Goal: Task Accomplishment & Management: Complete application form

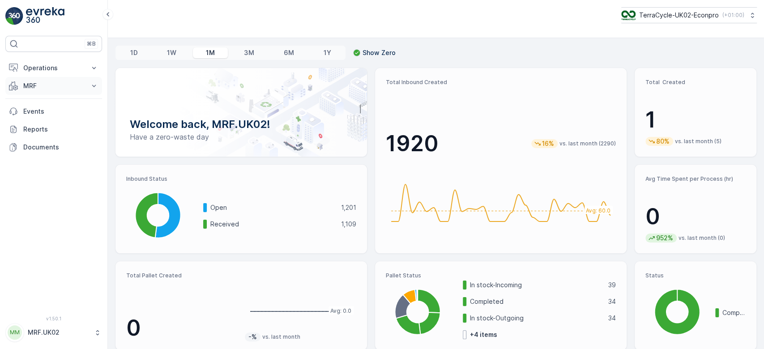
click at [89, 86] on button "MRF" at bounding box center [53, 86] width 97 height 18
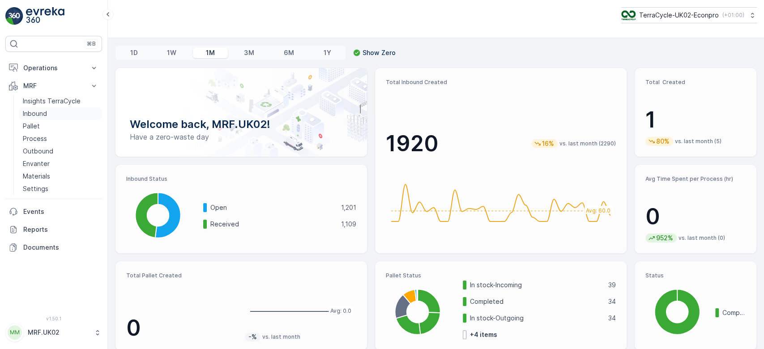
click at [74, 116] on link "Inbound" at bounding box center [60, 113] width 83 height 13
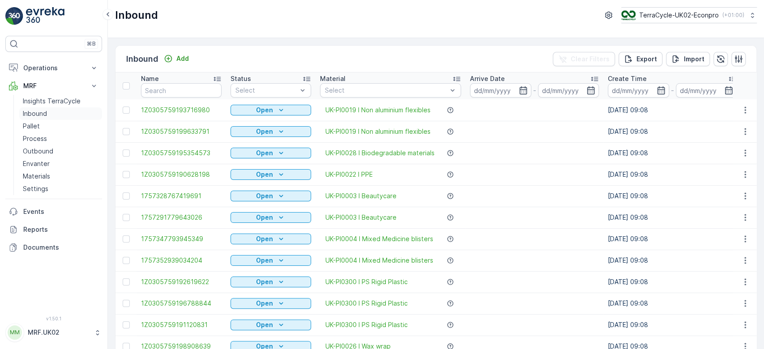
click at [19, 107] on link "Inbound" at bounding box center [60, 113] width 83 height 13
click at [177, 91] on input "text" at bounding box center [181, 90] width 81 height 14
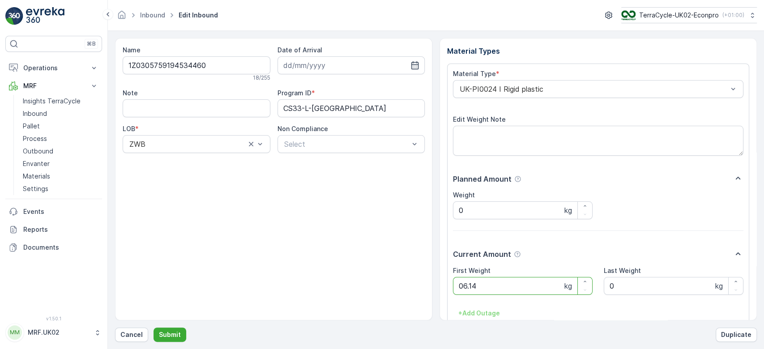
click at [154, 328] on button "Submit" at bounding box center [170, 335] width 33 height 14
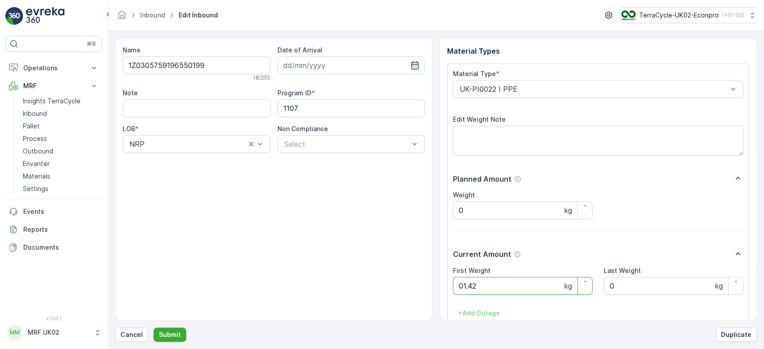
click at [154, 328] on button "Submit" at bounding box center [170, 335] width 33 height 14
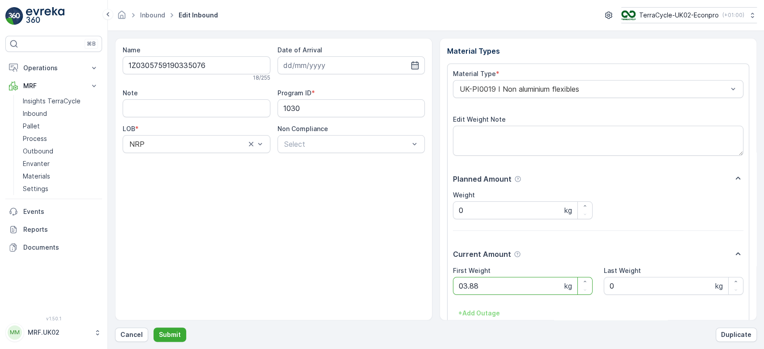
click at [154, 328] on button "Submit" at bounding box center [170, 335] width 33 height 14
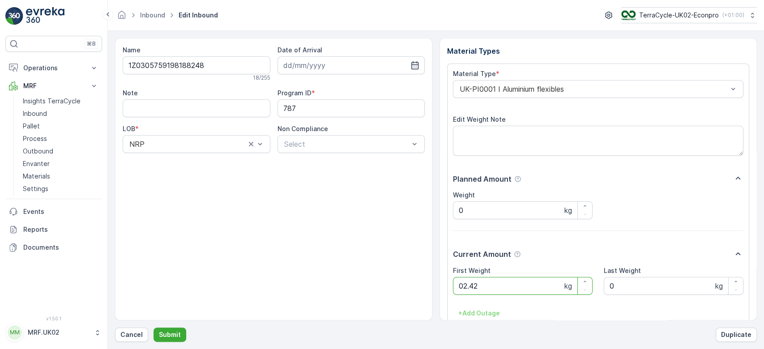
click at [154, 328] on button "Submit" at bounding box center [170, 335] width 33 height 14
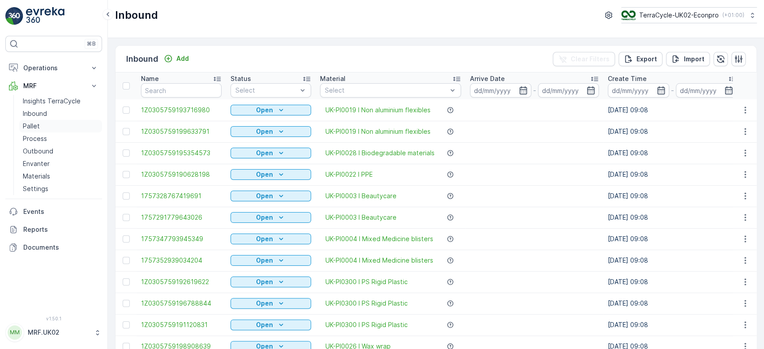
click at [70, 125] on link "Pallet" at bounding box center [60, 126] width 83 height 13
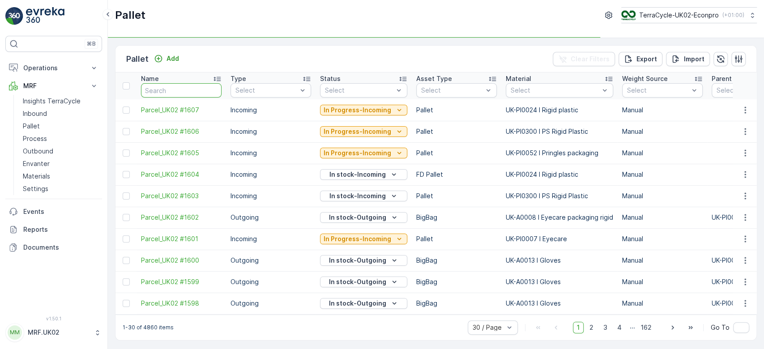
click at [179, 86] on input "text" at bounding box center [181, 90] width 81 height 14
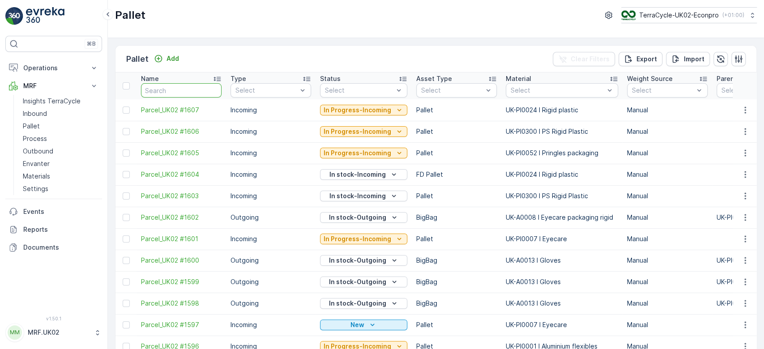
click at [179, 86] on input "text" at bounding box center [181, 90] width 81 height 14
type input "q"
click at [179, 86] on input "text" at bounding box center [181, 90] width 81 height 14
type input "1596"
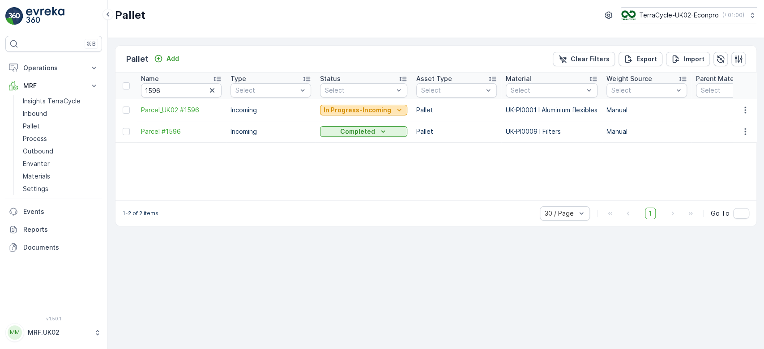
click at [369, 110] on p "In Progress-Incoming" at bounding box center [358, 110] width 68 height 9
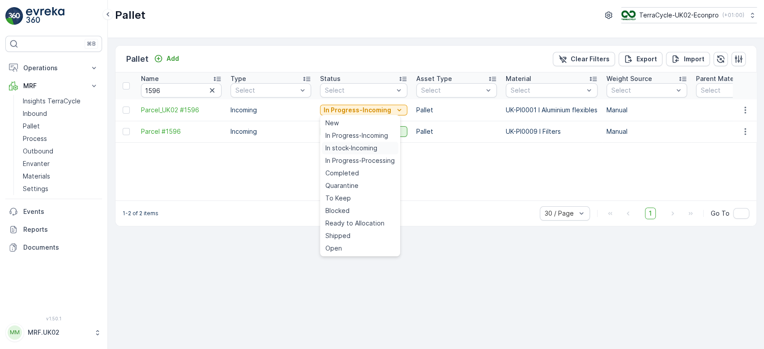
click at [353, 149] on span "In stock-Incoming" at bounding box center [351, 148] width 52 height 9
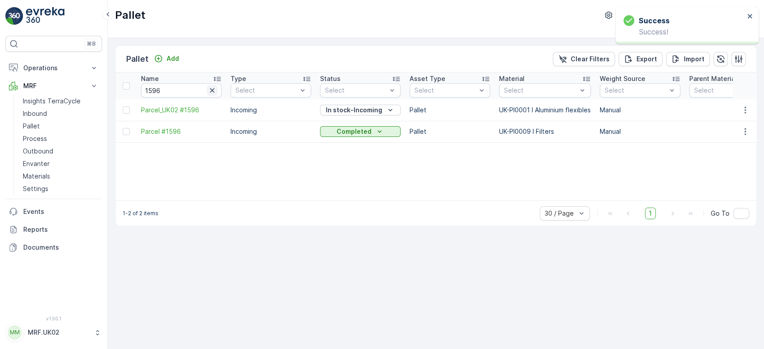
click at [211, 89] on icon "button" at bounding box center [212, 90] width 4 height 4
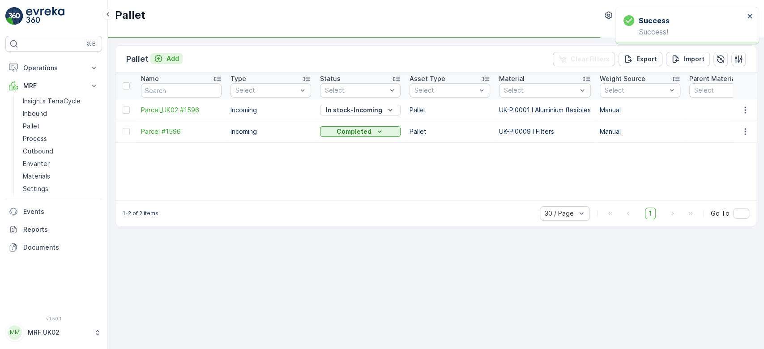
click at [167, 61] on p "Add" at bounding box center [173, 58] width 13 height 9
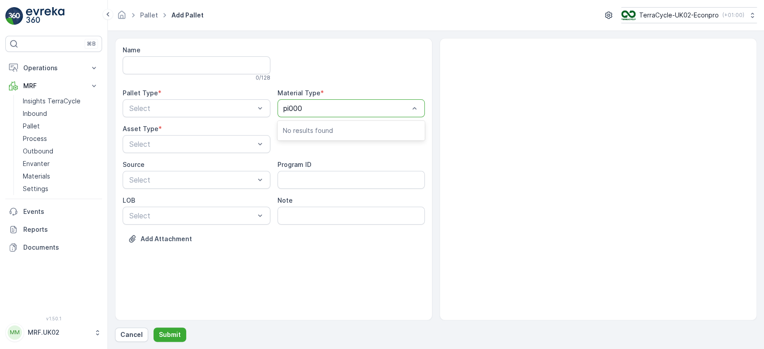
type input "pi0001"
click at [333, 127] on span "UK-PI0001 I Aluminium flexibles" at bounding box center [335, 130] width 104 height 8
click at [227, 134] on div "Incoming" at bounding box center [197, 130] width 148 height 15
click at [227, 134] on div "Asset Type * Select" at bounding box center [197, 138] width 148 height 29
click at [204, 182] on div "Pallet" at bounding box center [196, 181] width 137 height 8
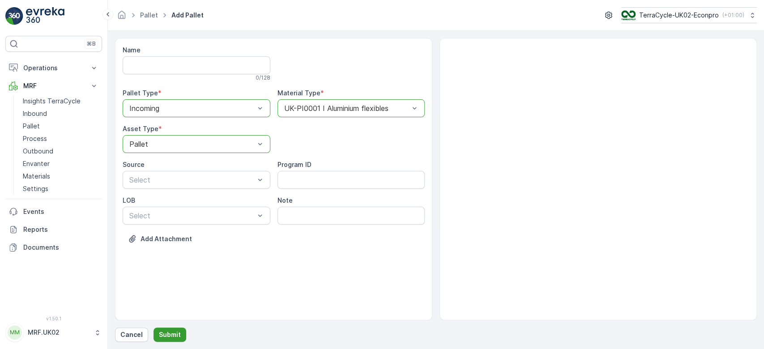
click at [178, 337] on p "Submit" at bounding box center [170, 334] width 22 height 9
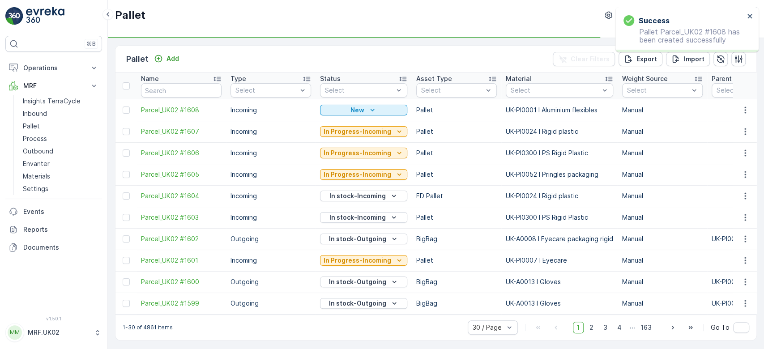
click at [736, 116] on td at bounding box center [745, 109] width 24 height 21
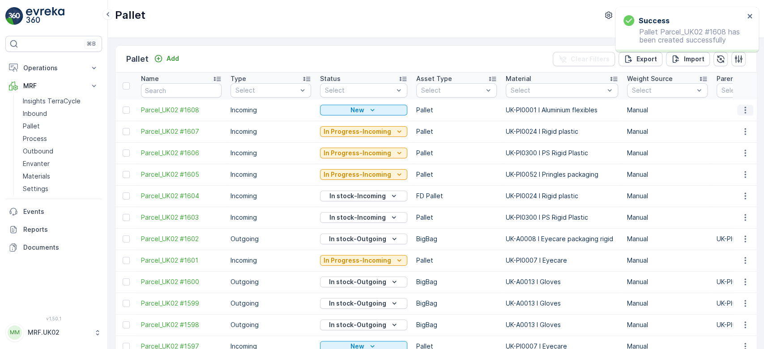
click at [745, 109] on icon "button" at bounding box center [745, 110] width 1 height 7
click at [717, 173] on span "Print QR" at bounding box center [721, 173] width 25 height 9
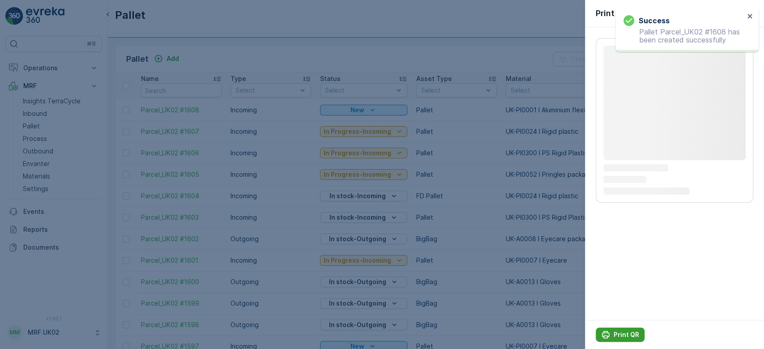
click at [624, 335] on p "Print QR" at bounding box center [627, 334] width 26 height 9
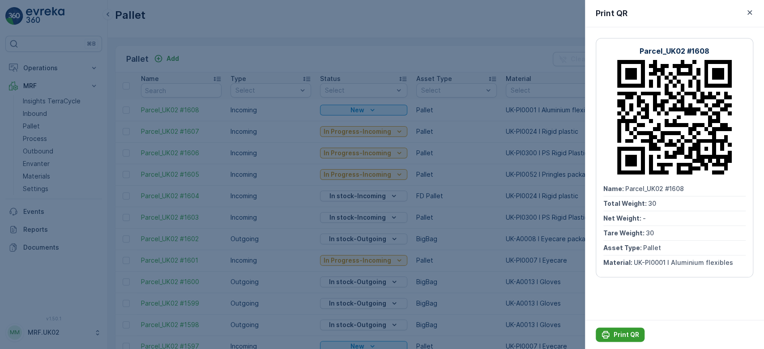
click at [625, 334] on p "Print QR" at bounding box center [627, 334] width 26 height 9
click at [49, 110] on div at bounding box center [382, 174] width 764 height 349
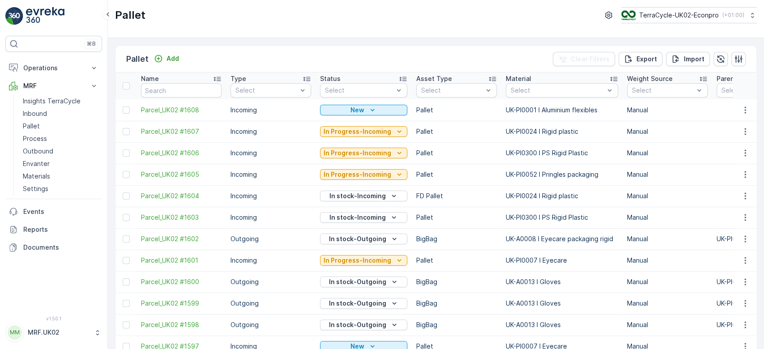
click at [49, 110] on link "Inbound" at bounding box center [60, 113] width 83 height 13
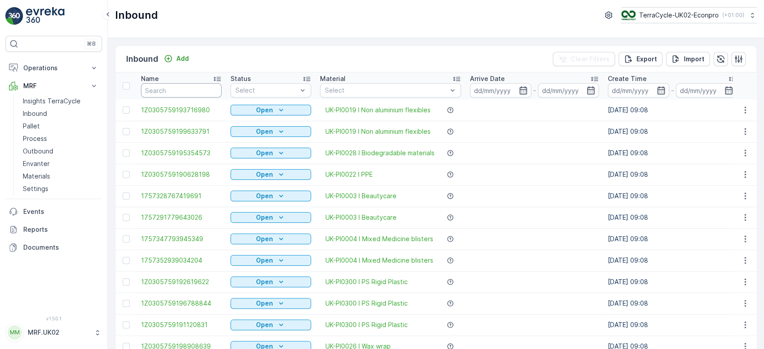
click at [172, 90] on input "text" at bounding box center [181, 90] width 81 height 14
click at [43, 124] on link "Pallet" at bounding box center [60, 126] width 83 height 13
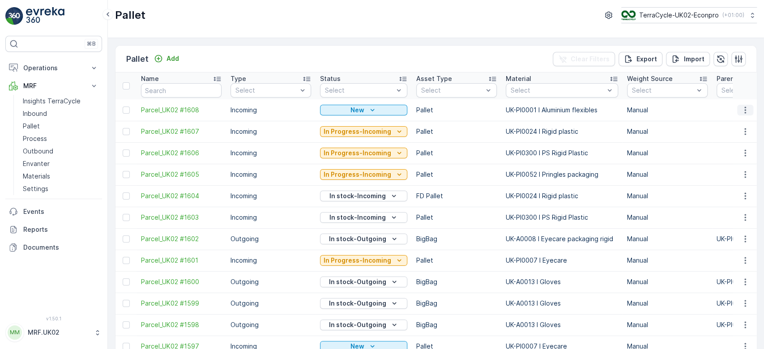
click at [744, 111] on icon "button" at bounding box center [745, 110] width 9 height 9
click at [729, 172] on span "Print QR" at bounding box center [721, 173] width 25 height 9
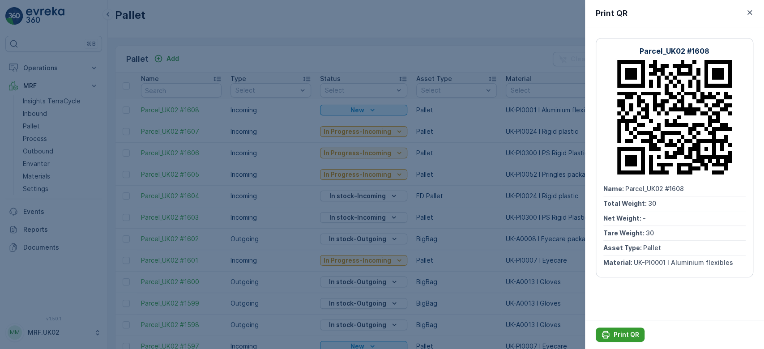
click at [628, 330] on p "Print QR" at bounding box center [627, 334] width 26 height 9
click at [751, 14] on icon "button" at bounding box center [750, 12] width 4 height 4
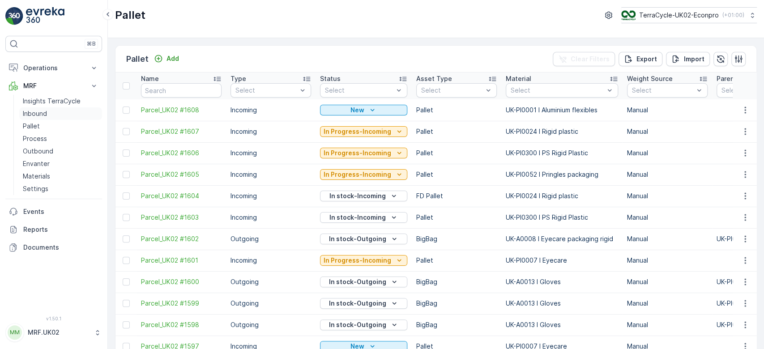
click at [43, 107] on link "Inbound" at bounding box center [60, 113] width 83 height 13
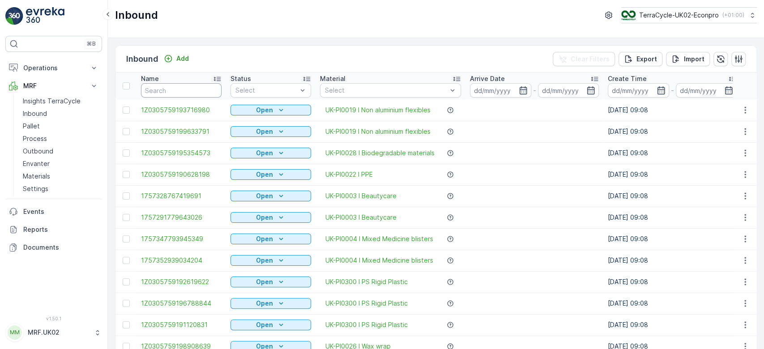
click at [171, 86] on input "text" at bounding box center [181, 90] width 81 height 14
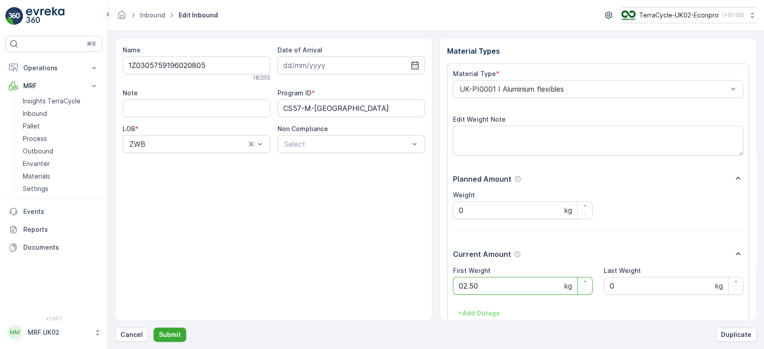
click at [154, 328] on button "Submit" at bounding box center [170, 335] width 33 height 14
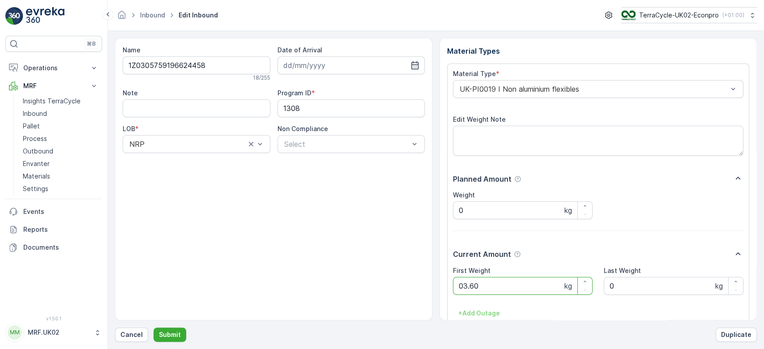
click at [154, 328] on button "Submit" at bounding box center [170, 335] width 33 height 14
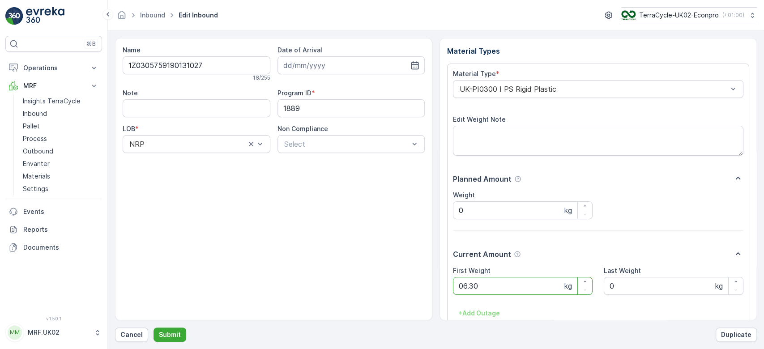
click at [154, 328] on button "Submit" at bounding box center [170, 335] width 33 height 14
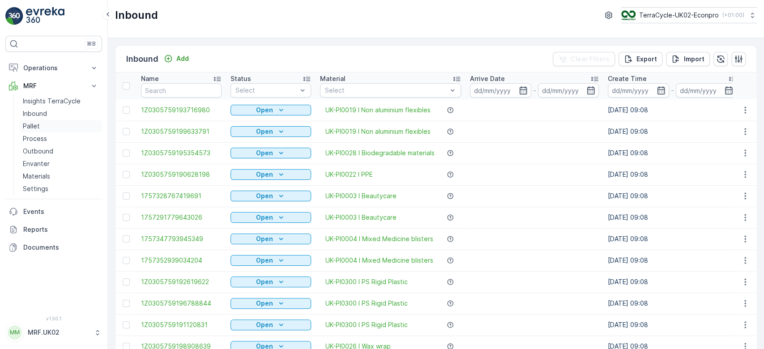
click at [63, 126] on link "Pallet" at bounding box center [60, 126] width 83 height 13
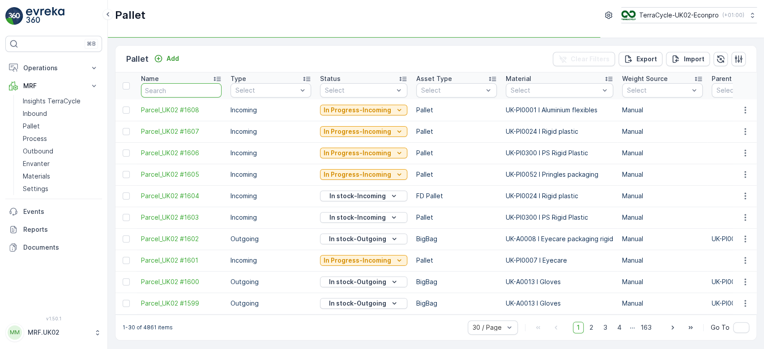
click at [179, 86] on input "text" at bounding box center [181, 90] width 81 height 14
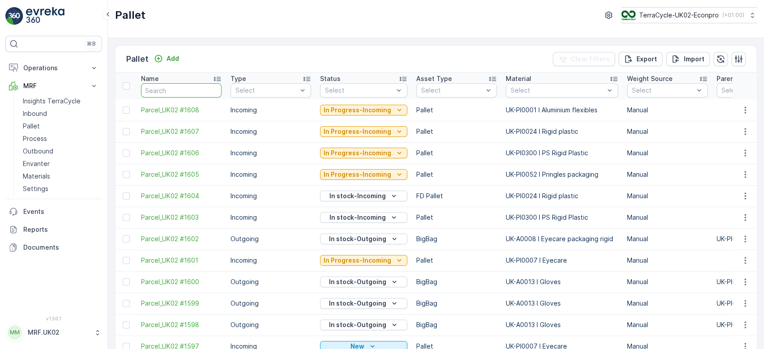
click at [180, 86] on input "text" at bounding box center [181, 90] width 81 height 14
type input "1588"
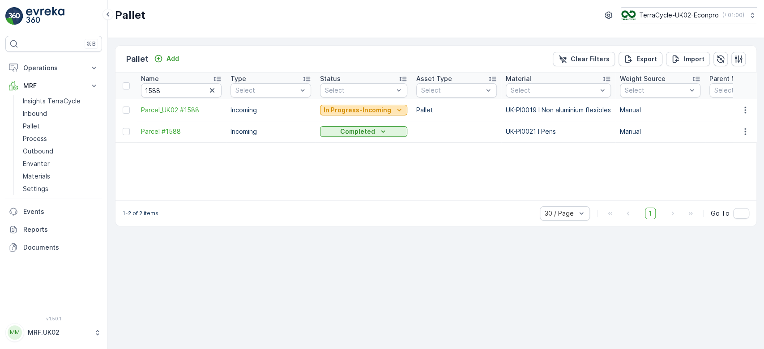
click at [376, 110] on p "In Progress-Incoming" at bounding box center [358, 110] width 68 height 9
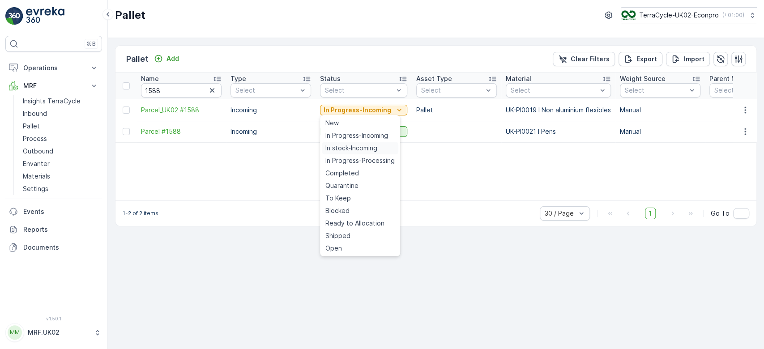
click at [368, 149] on span "In stock-Incoming" at bounding box center [351, 148] width 52 height 9
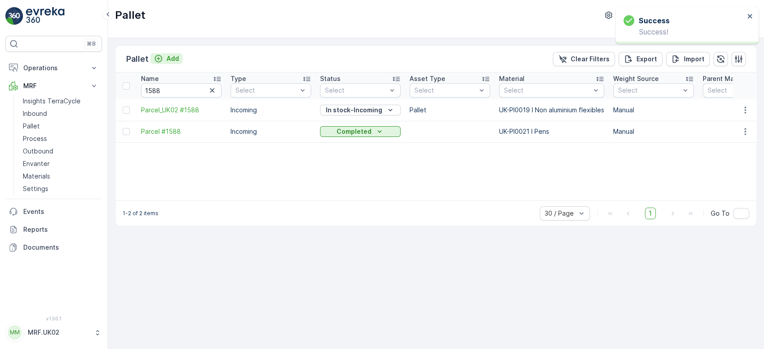
click at [177, 56] on p "Add" at bounding box center [173, 58] width 13 height 9
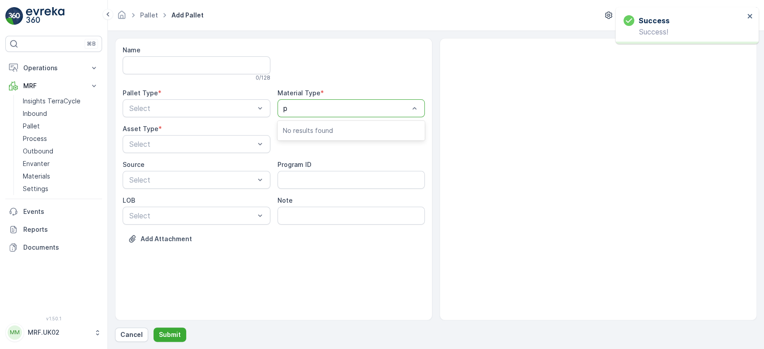
type input "pi"
click at [325, 107] on div at bounding box center [346, 108] width 127 height 8
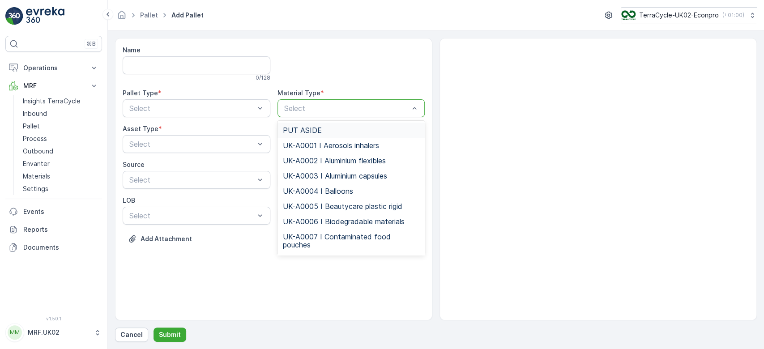
click at [325, 107] on div at bounding box center [346, 108] width 127 height 8
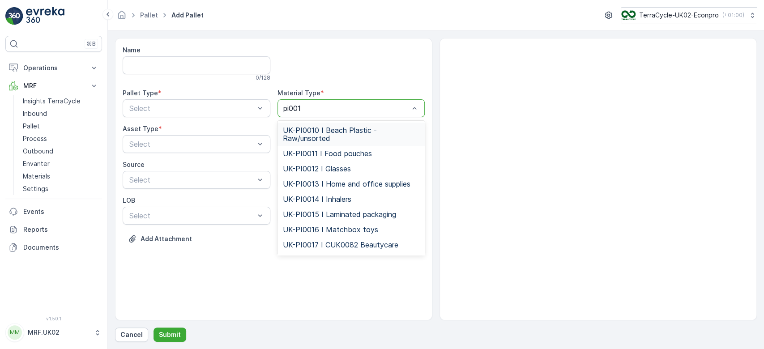
type input "pi0019"
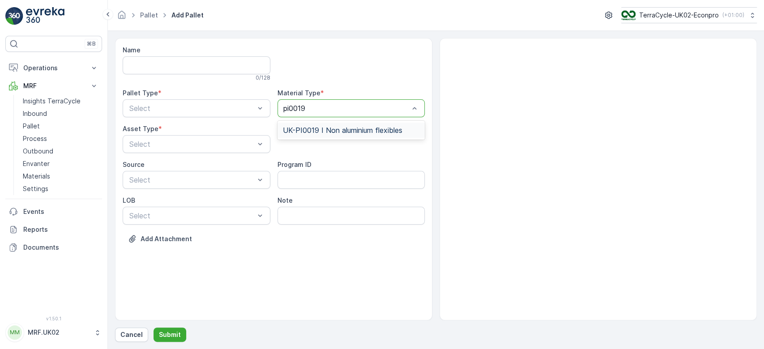
click at [341, 127] on span "UK-PI0019 I Non aluminium flexibles" at bounding box center [343, 130] width 120 height 8
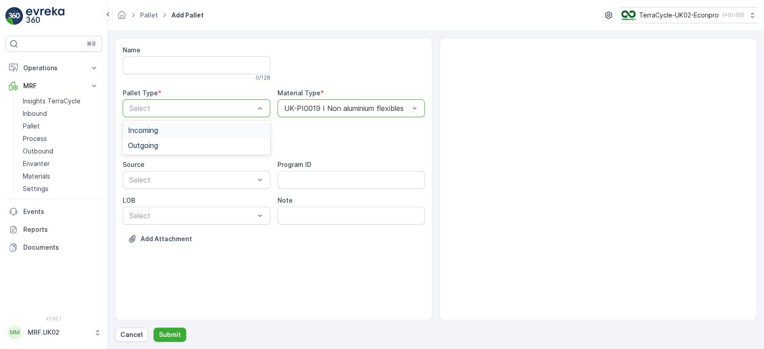
click at [196, 132] on div "Incoming" at bounding box center [196, 130] width 137 height 8
click at [192, 154] on div "Name 0 / 128 Pallet Type * option Incoming, selected. Incoming Material Type * …" at bounding box center [274, 151] width 302 height 211
click at [192, 151] on div "Select" at bounding box center [197, 144] width 148 height 18
click at [186, 180] on div "Pallet" at bounding box center [196, 181] width 137 height 8
click at [176, 336] on p "Submit" at bounding box center [170, 334] width 22 height 9
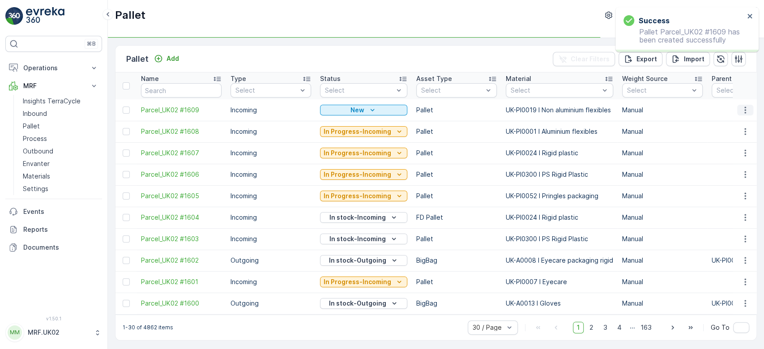
click at [741, 106] on icon "button" at bounding box center [745, 110] width 9 height 9
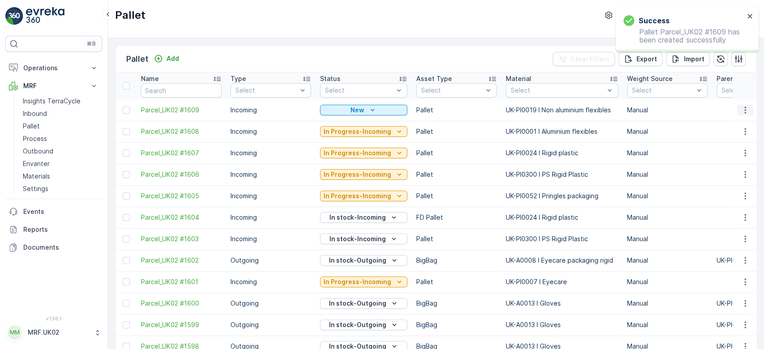
click at [745, 107] on icon "button" at bounding box center [745, 110] width 9 height 9
click at [738, 171] on div "Print QR" at bounding box center [734, 173] width 59 height 13
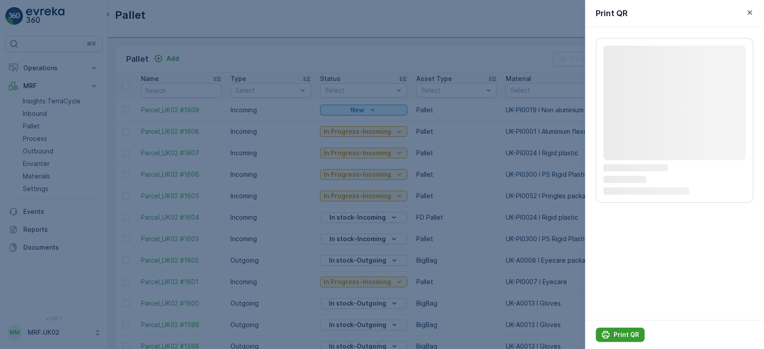
click at [628, 334] on p "Print QR" at bounding box center [627, 334] width 26 height 9
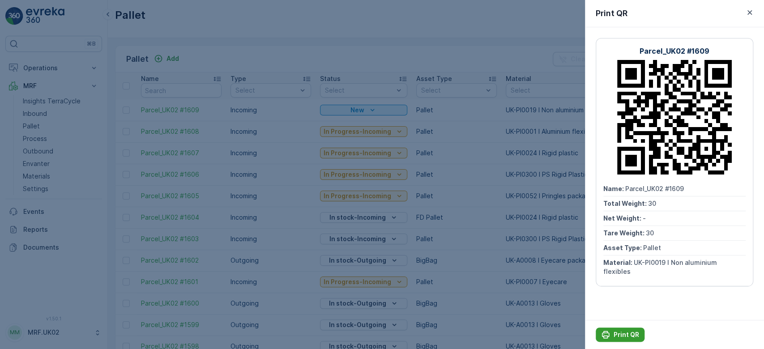
click at [629, 340] on button "Print QR" at bounding box center [620, 335] width 49 height 14
click at [41, 111] on div at bounding box center [382, 174] width 764 height 349
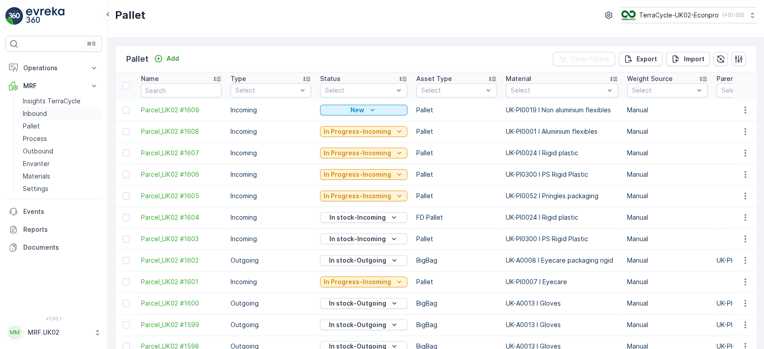
click at [41, 111] on p "Inbound" at bounding box center [35, 113] width 24 height 9
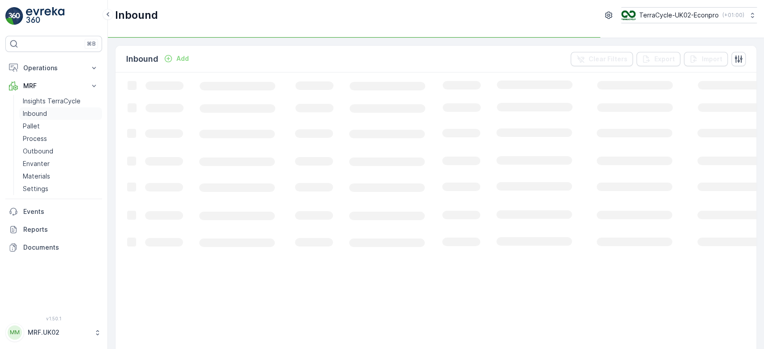
click at [41, 111] on p "Inbound" at bounding box center [35, 113] width 24 height 9
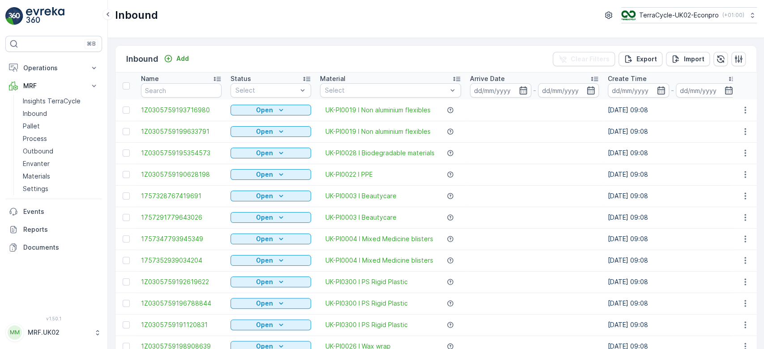
click at [161, 89] on input "text" at bounding box center [181, 90] width 81 height 14
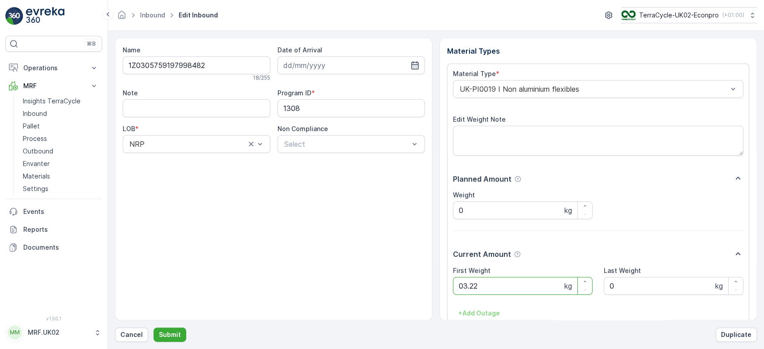
click at [154, 328] on button "Submit" at bounding box center [170, 335] width 33 height 14
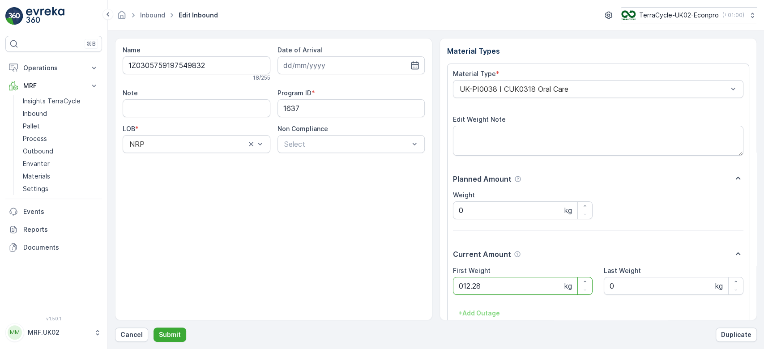
click at [154, 328] on button "Submit" at bounding box center [170, 335] width 33 height 14
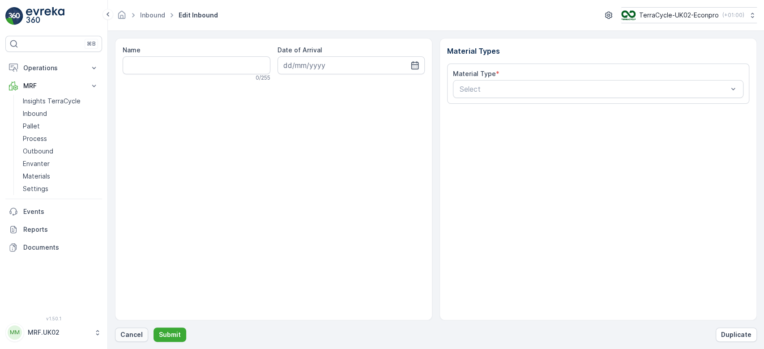
click at [140, 341] on button "Cancel" at bounding box center [131, 335] width 33 height 14
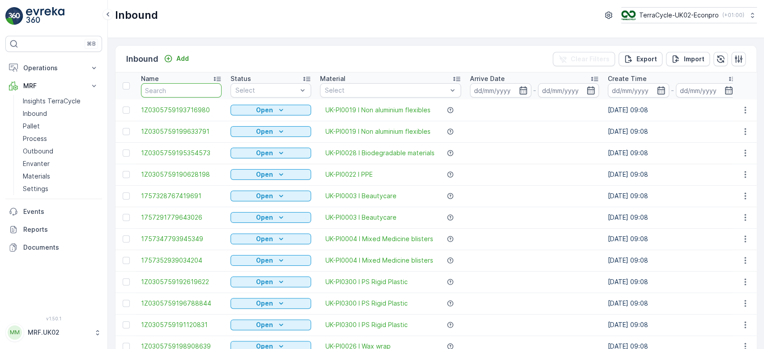
click at [191, 94] on input "text" at bounding box center [181, 90] width 81 height 14
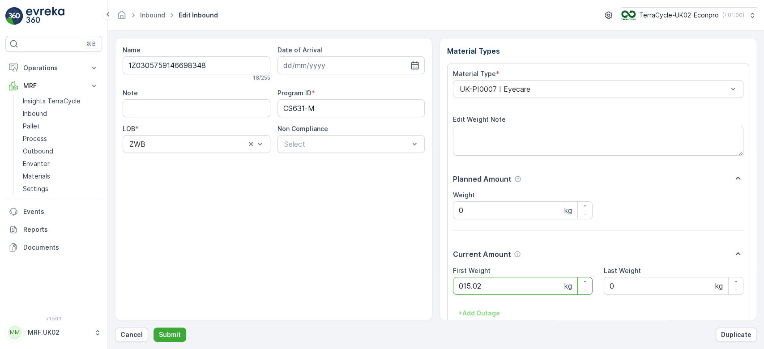
click at [154, 328] on button "Submit" at bounding box center [170, 335] width 33 height 14
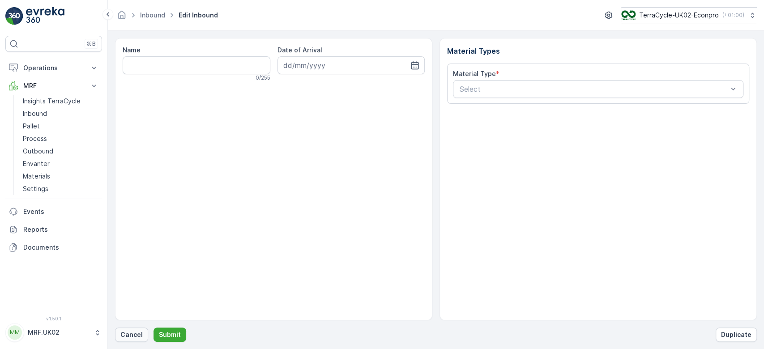
click at [124, 332] on p "Cancel" at bounding box center [131, 334] width 22 height 9
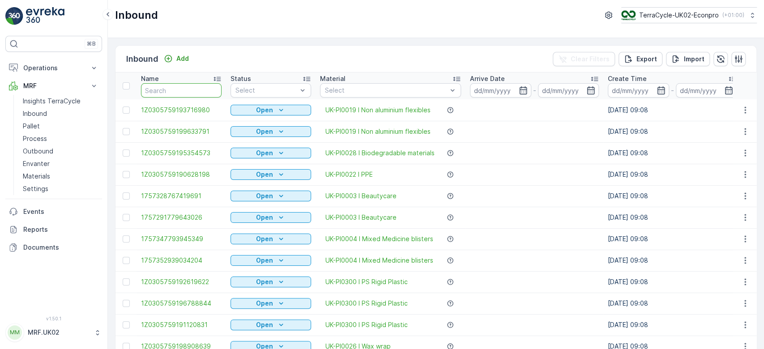
click at [203, 88] on input "text" at bounding box center [181, 90] width 81 height 14
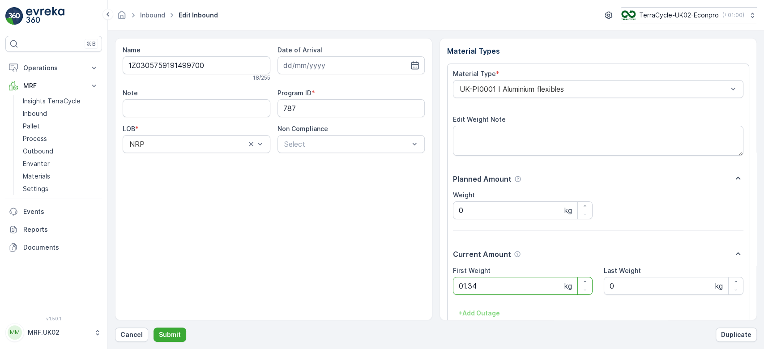
click at [154, 328] on button "Submit" at bounding box center [170, 335] width 33 height 14
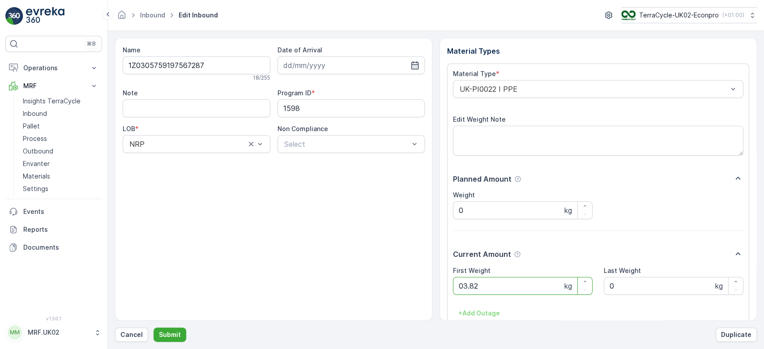
click at [154, 328] on button "Submit" at bounding box center [170, 335] width 33 height 14
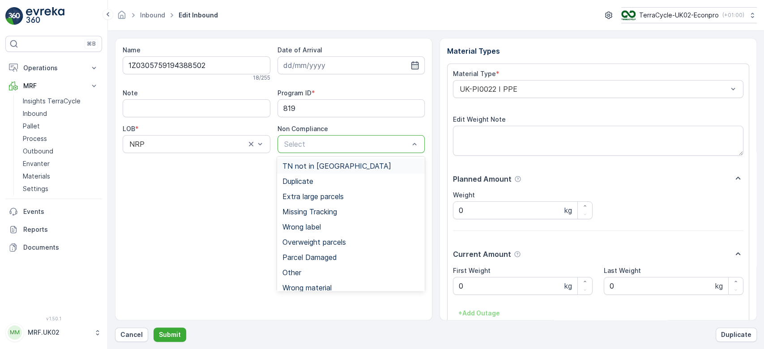
click at [362, 150] on div "Select" at bounding box center [352, 144] width 148 height 18
click at [327, 240] on span "Overweight parcels" at bounding box center [315, 242] width 64 height 8
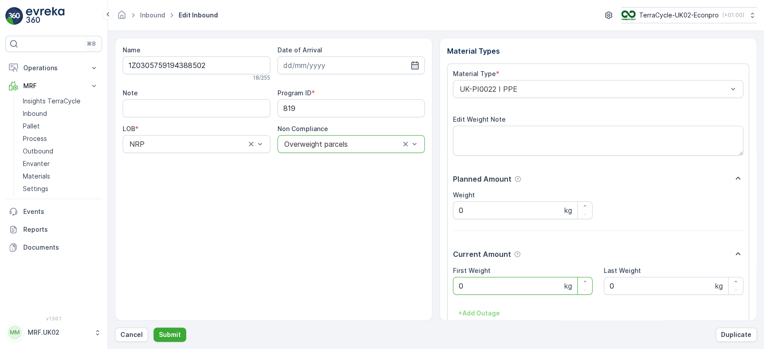
click at [482, 290] on Weight "0" at bounding box center [523, 286] width 140 height 18
click at [154, 328] on button "Submit" at bounding box center [170, 335] width 33 height 14
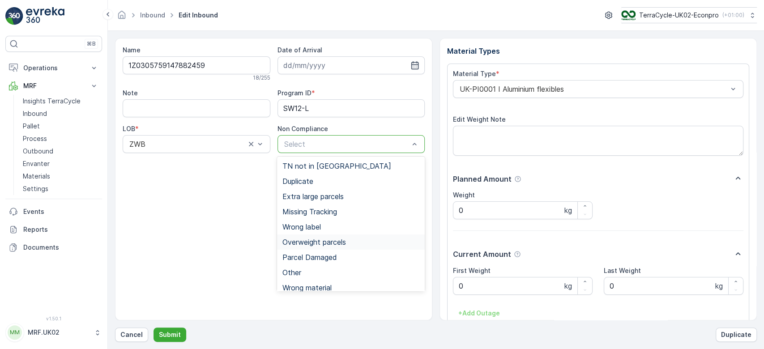
click at [328, 238] on span "Overweight parcels" at bounding box center [315, 242] width 64 height 8
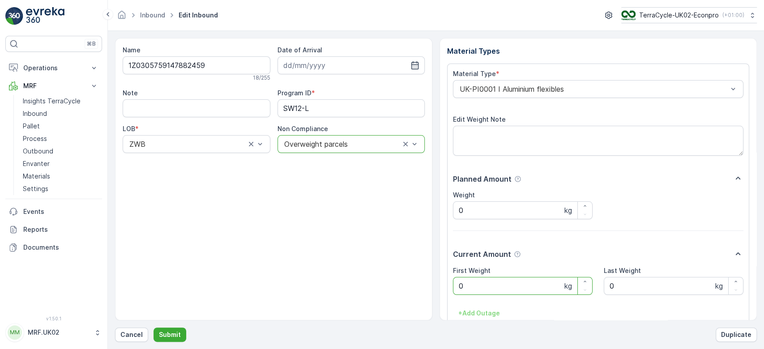
click at [473, 279] on Weight "0" at bounding box center [523, 286] width 140 height 18
click at [154, 328] on button "Submit" at bounding box center [170, 335] width 33 height 14
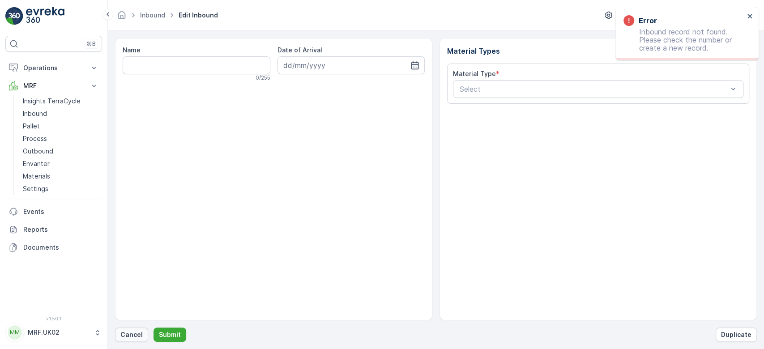
click at [136, 337] on p "Cancel" at bounding box center [131, 334] width 22 height 9
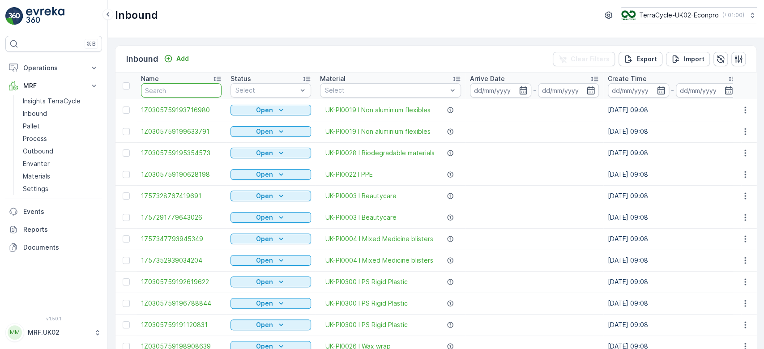
click at [203, 85] on input "text" at bounding box center [181, 90] width 81 height 14
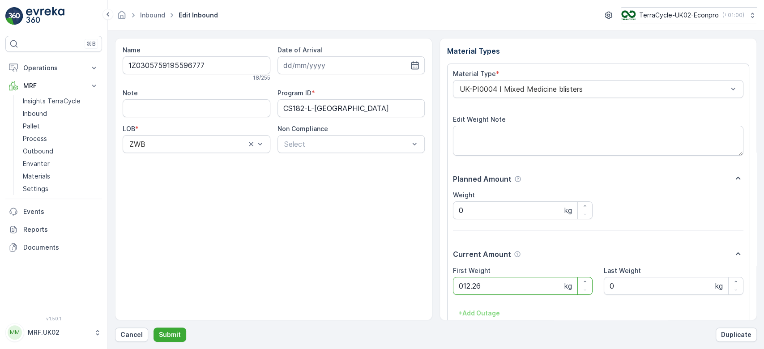
click at [154, 328] on button "Submit" at bounding box center [170, 335] width 33 height 14
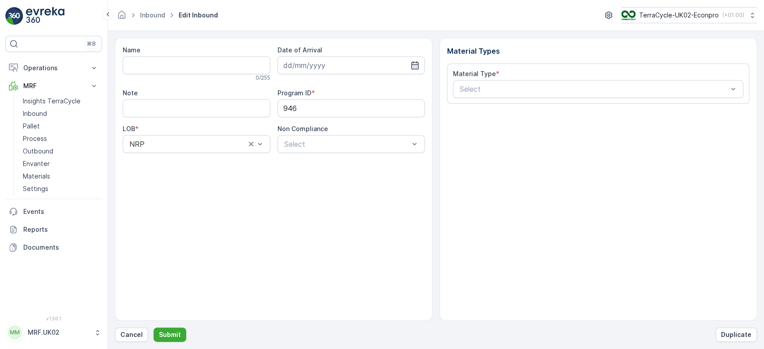
type input "1Z0305759190407846"
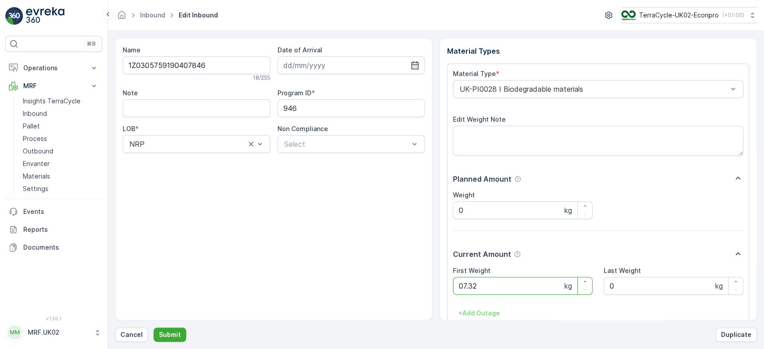
click at [154, 328] on button "Submit" at bounding box center [170, 335] width 33 height 14
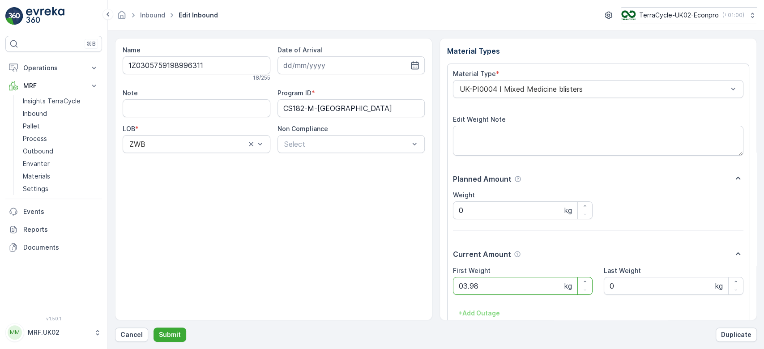
click at [154, 328] on button "Submit" at bounding box center [170, 335] width 33 height 14
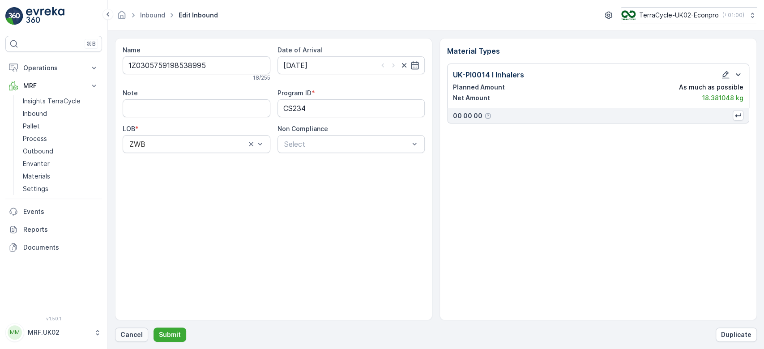
click at [124, 333] on p "Cancel" at bounding box center [131, 334] width 22 height 9
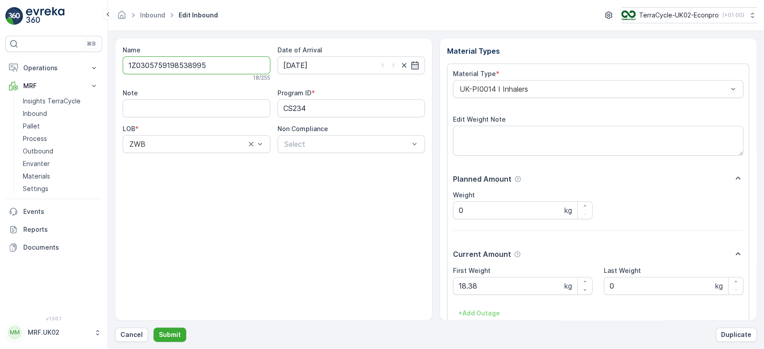
click at [180, 67] on input "1Z0305759198538995" at bounding box center [197, 65] width 148 height 18
click at [137, 337] on p "Cancel" at bounding box center [131, 334] width 22 height 9
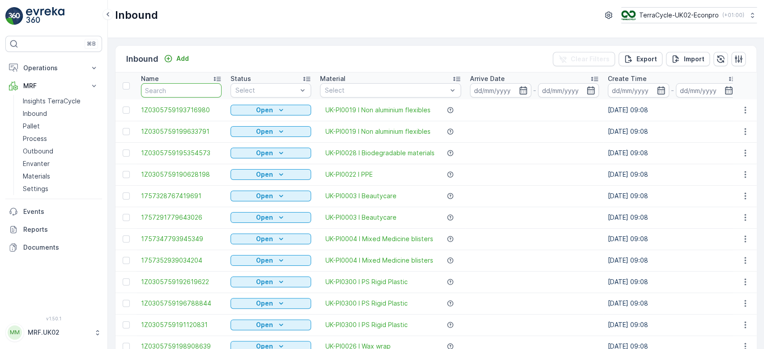
click at [191, 86] on input "text" at bounding box center [181, 90] width 81 height 14
drag, startPoint x: 191, startPoint y: 86, endPoint x: 180, endPoint y: 174, distance: 88.0
drag, startPoint x: 180, startPoint y: 174, endPoint x: 186, endPoint y: 86, distance: 88.4
paste input "1Z0305759198538995"
type input "1Z0305759198538995"
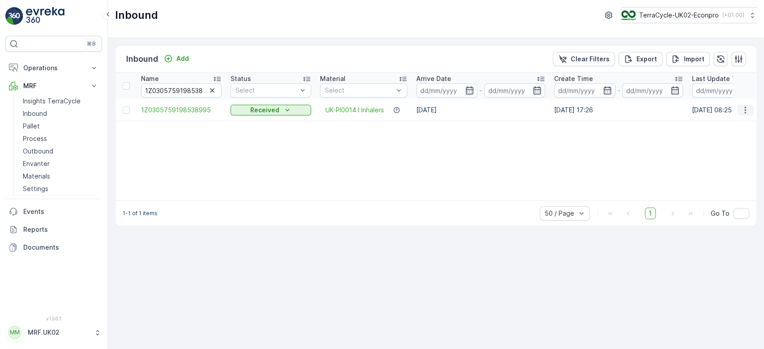
click at [746, 109] on icon "button" at bounding box center [745, 110] width 9 height 9
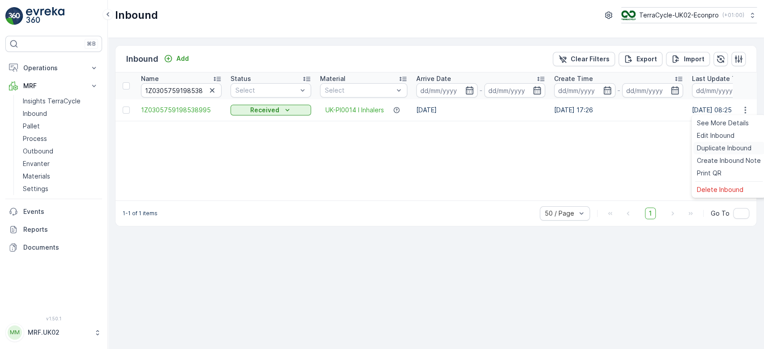
click at [713, 146] on span "Duplicate Inbound" at bounding box center [724, 148] width 55 height 9
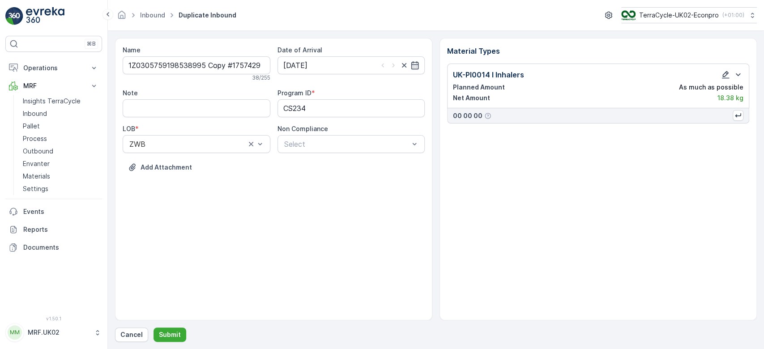
click at [722, 74] on icon "button" at bounding box center [725, 74] width 9 height 9
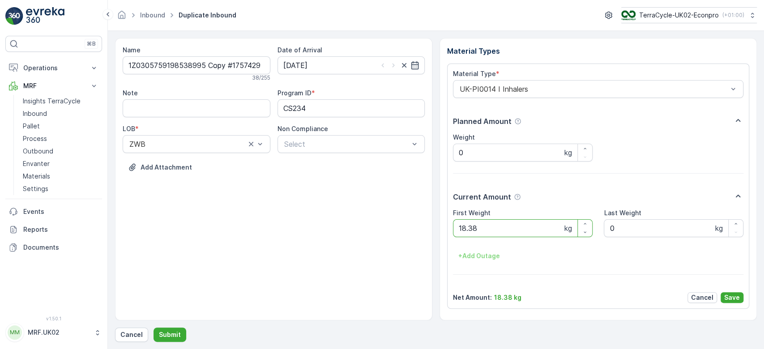
click at [490, 227] on Weight "18.38" at bounding box center [523, 228] width 140 height 18
type Weight "1"
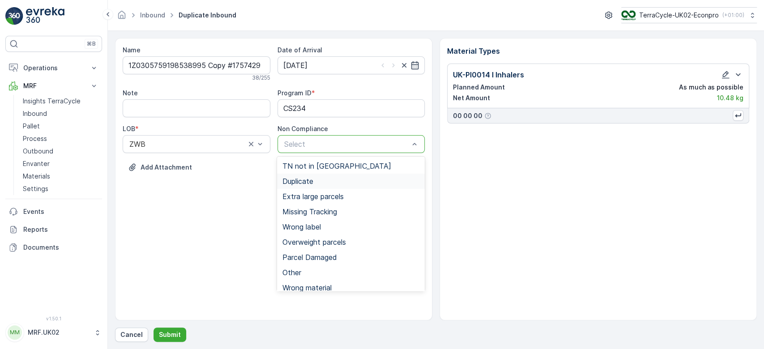
click at [343, 182] on div "Duplicate" at bounding box center [351, 181] width 137 height 8
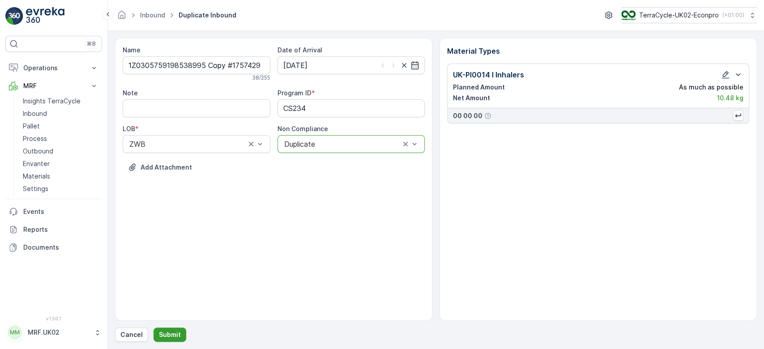
click at [173, 337] on p "Submit" at bounding box center [170, 334] width 22 height 9
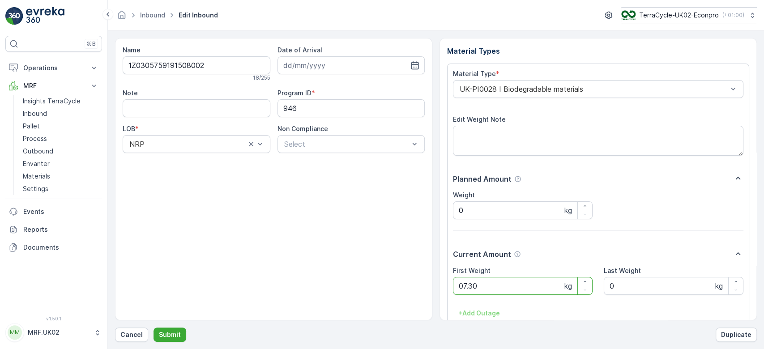
click at [154, 328] on button "Submit" at bounding box center [170, 335] width 33 height 14
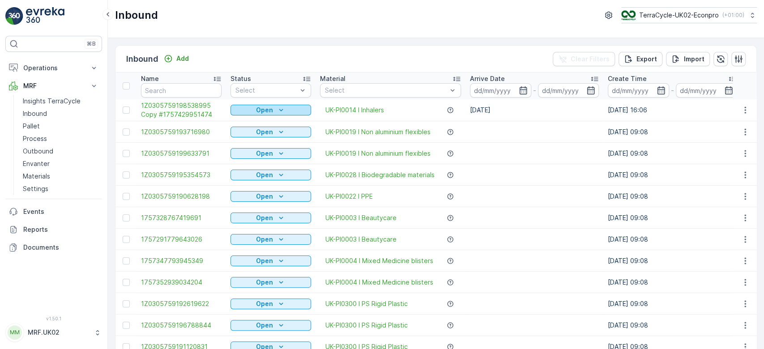
click at [279, 107] on icon "Open" at bounding box center [281, 110] width 9 height 9
click at [257, 134] on span "Scanned" at bounding box center [249, 135] width 26 height 9
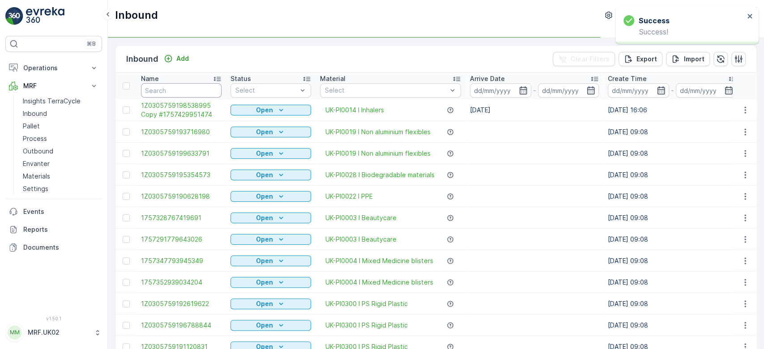
click at [211, 88] on input "text" at bounding box center [181, 90] width 81 height 14
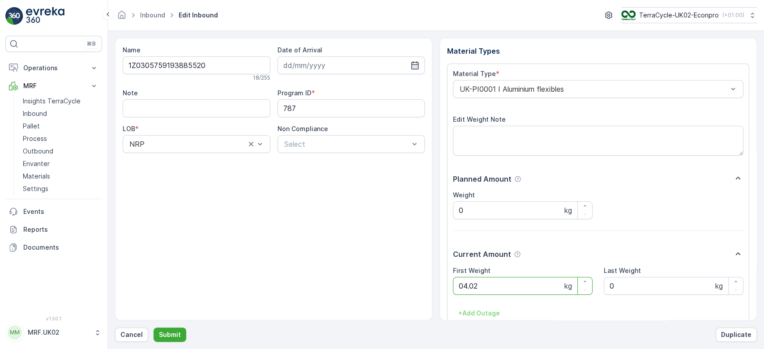
click at [154, 328] on button "Submit" at bounding box center [170, 335] width 33 height 14
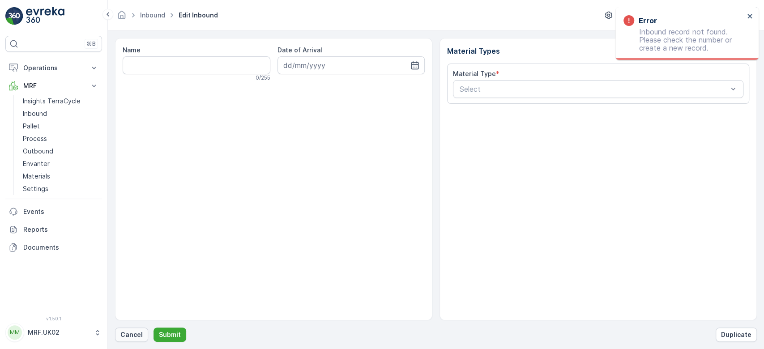
click at [130, 334] on p "Cancel" at bounding box center [131, 334] width 22 height 9
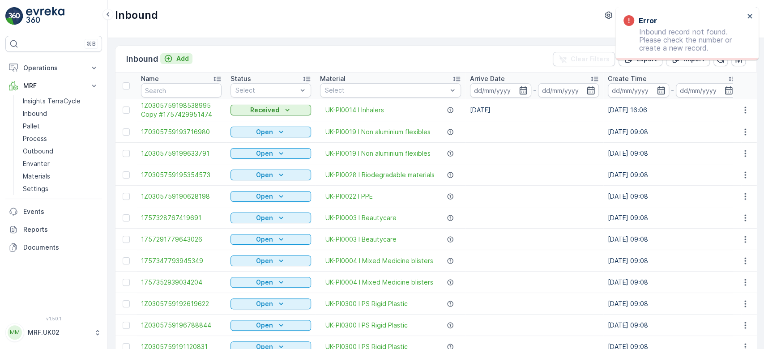
click at [175, 58] on div "Add" at bounding box center [176, 58] width 25 height 9
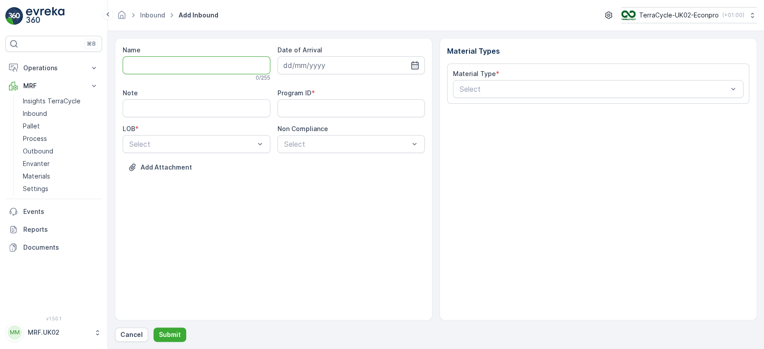
click at [171, 63] on input "Name" at bounding box center [197, 65] width 148 height 18
type input "1Z0305759147835269"
click at [154, 328] on button "Submit" at bounding box center [170, 335] width 33 height 14
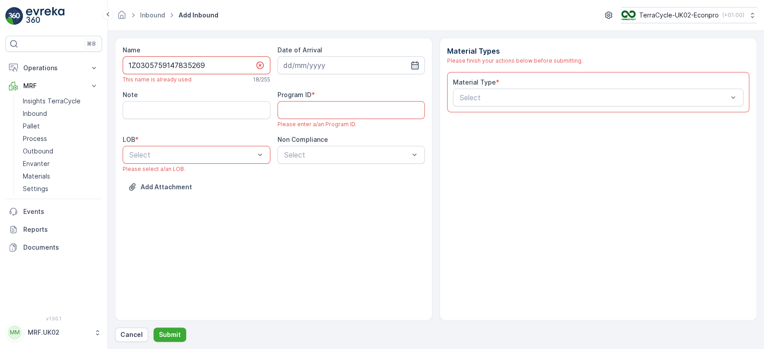
click at [171, 63] on input "1Z0305759147835269" at bounding box center [197, 65] width 148 height 18
click at [132, 334] on p "Cancel" at bounding box center [131, 334] width 22 height 9
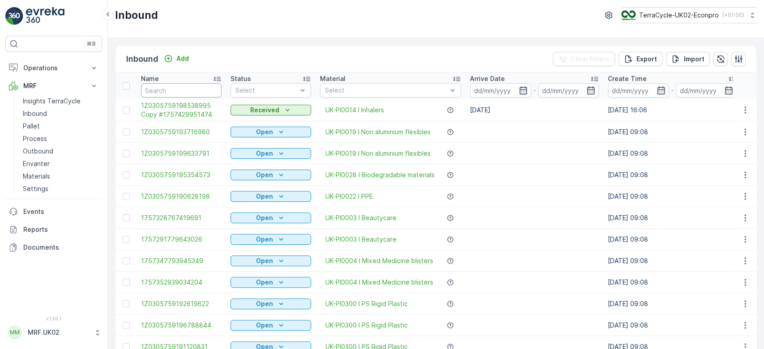
click at [185, 89] on input "text" at bounding box center [181, 90] width 81 height 14
paste input "1Z0305759147835269"
type input "1Z0305759147835269"
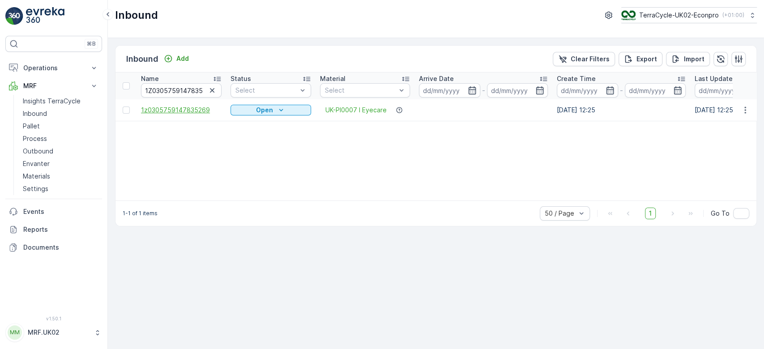
click at [159, 111] on span "1z0305759147835269" at bounding box center [181, 110] width 81 height 9
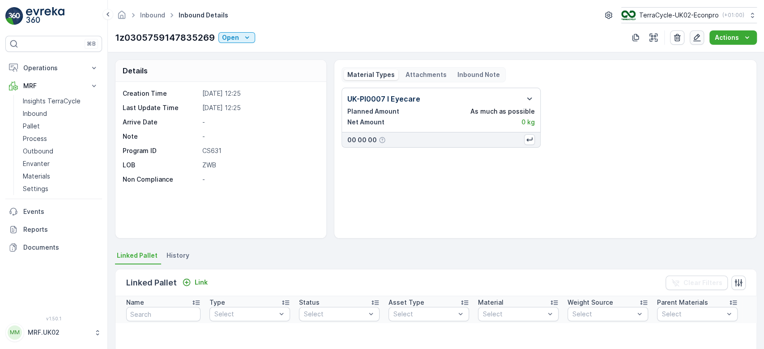
click at [698, 37] on icon "button" at bounding box center [697, 37] width 9 height 9
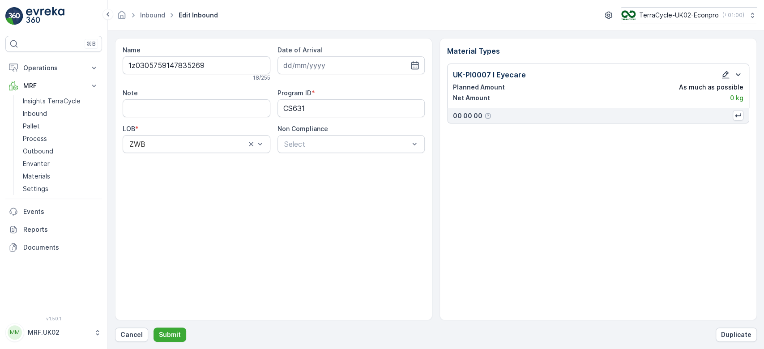
click at [724, 75] on icon "button" at bounding box center [725, 74] width 9 height 9
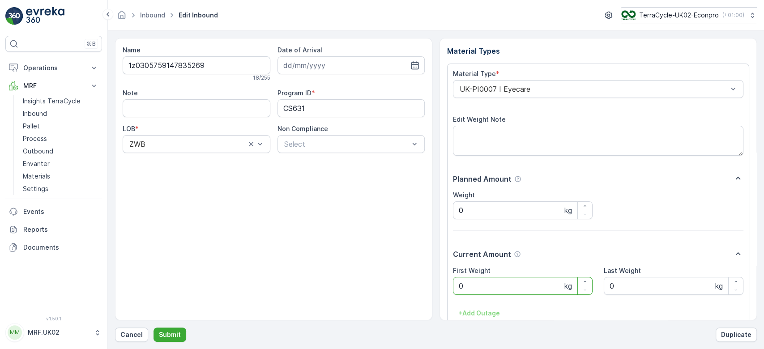
click at [465, 288] on Weight "0" at bounding box center [523, 286] width 140 height 18
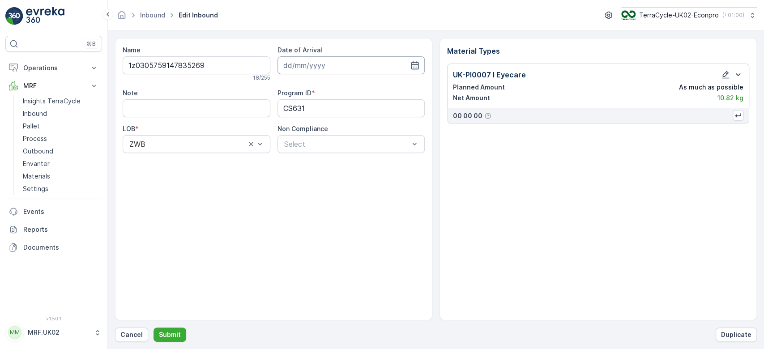
click at [310, 63] on input at bounding box center [352, 65] width 148 height 18
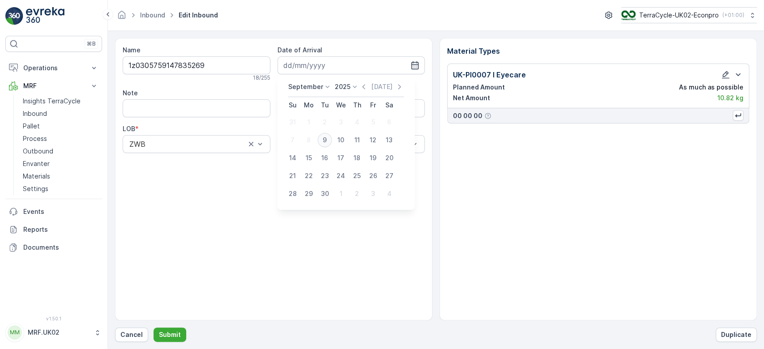
click at [324, 141] on div "9" at bounding box center [325, 140] width 14 height 14
type input "[DATE]"
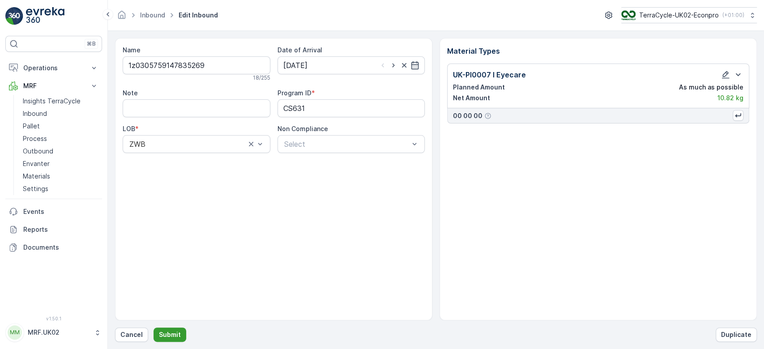
click at [169, 333] on p "Submit" at bounding box center [170, 334] width 22 height 9
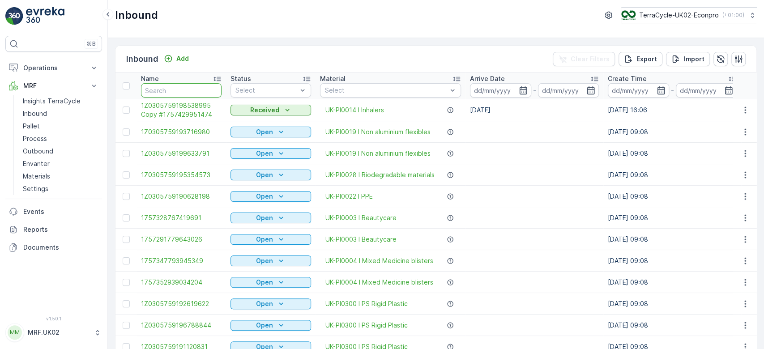
click at [155, 91] on input "text" at bounding box center [181, 90] width 81 height 14
paste input "1Z0305759147835269"
type input "1Z0305759147835269"
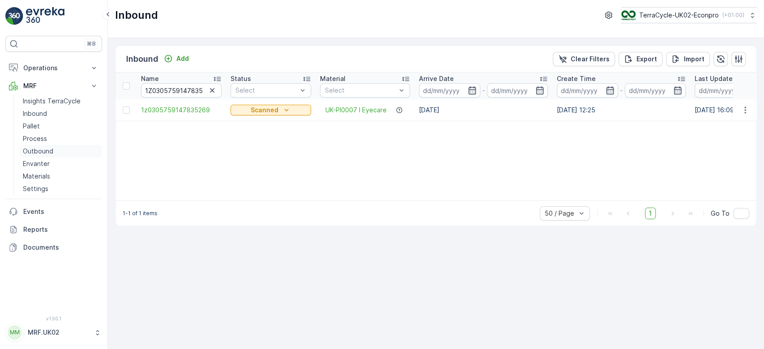
drag, startPoint x: 1, startPoint y: 156, endPoint x: 47, endPoint y: 145, distance: 46.5
click at [47, 145] on div "⌘B Operations Planning Routes & Tasks Cockpit Settings MRF Insights TerraCycle …" at bounding box center [54, 174] width 108 height 349
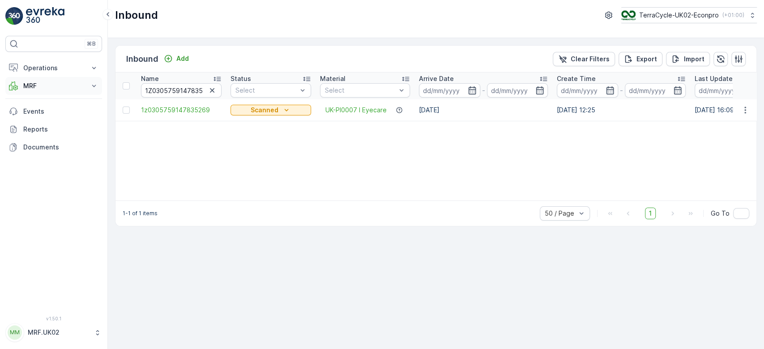
click at [42, 82] on p "MRF" at bounding box center [53, 85] width 61 height 9
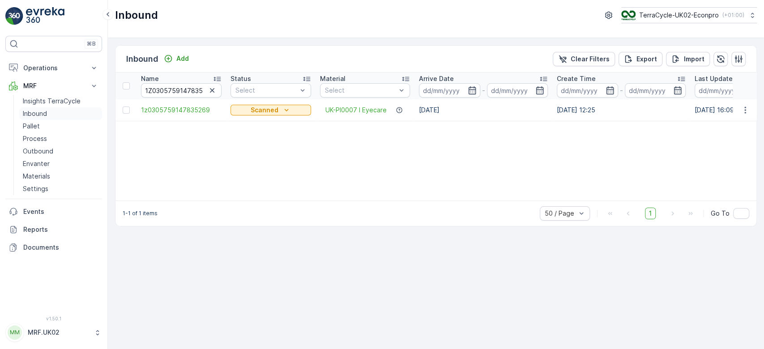
click at [45, 114] on p "Inbound" at bounding box center [35, 113] width 24 height 9
click at [211, 91] on icon "button" at bounding box center [212, 90] width 4 height 4
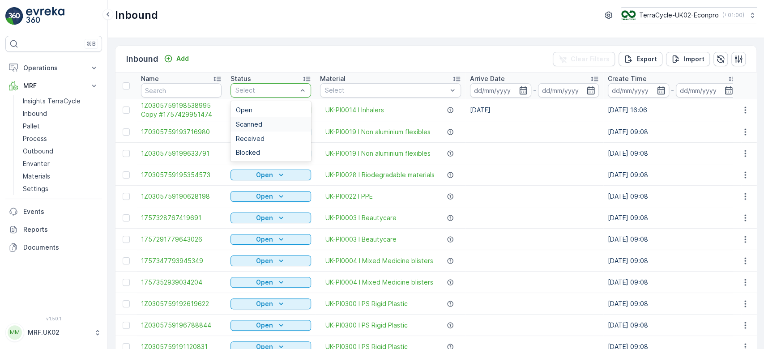
click at [276, 130] on div "Scanned" at bounding box center [271, 124] width 81 height 14
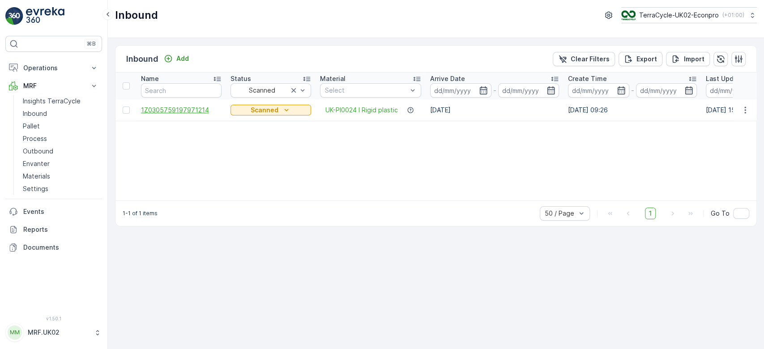
click at [194, 109] on span "1Z0305759197971214" at bounding box center [181, 110] width 81 height 9
